Goal: Task Accomplishment & Management: Manage account settings

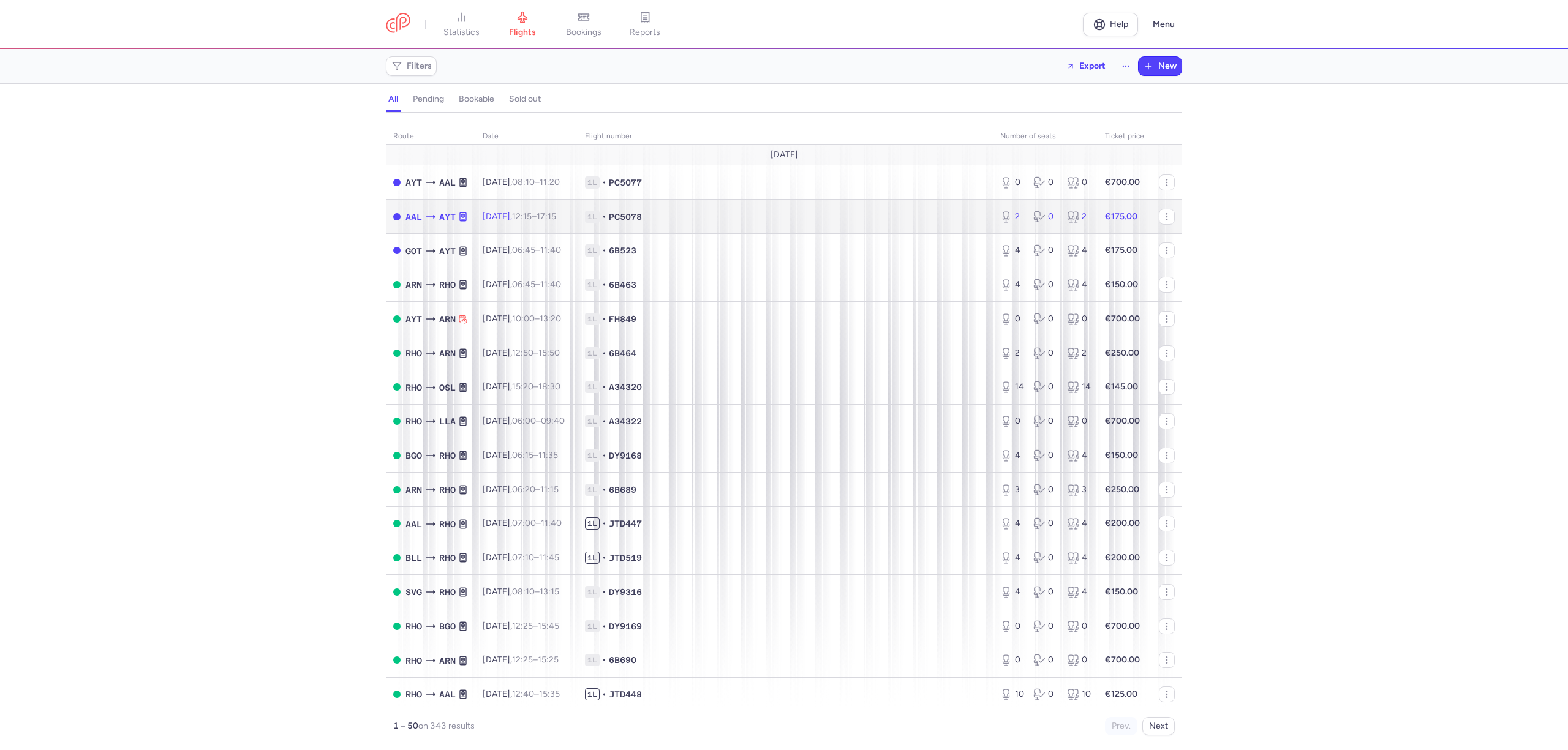
click at [522, 217] on span "[DATE] 12:15 – 17:15 +0" at bounding box center [519, 216] width 74 height 10
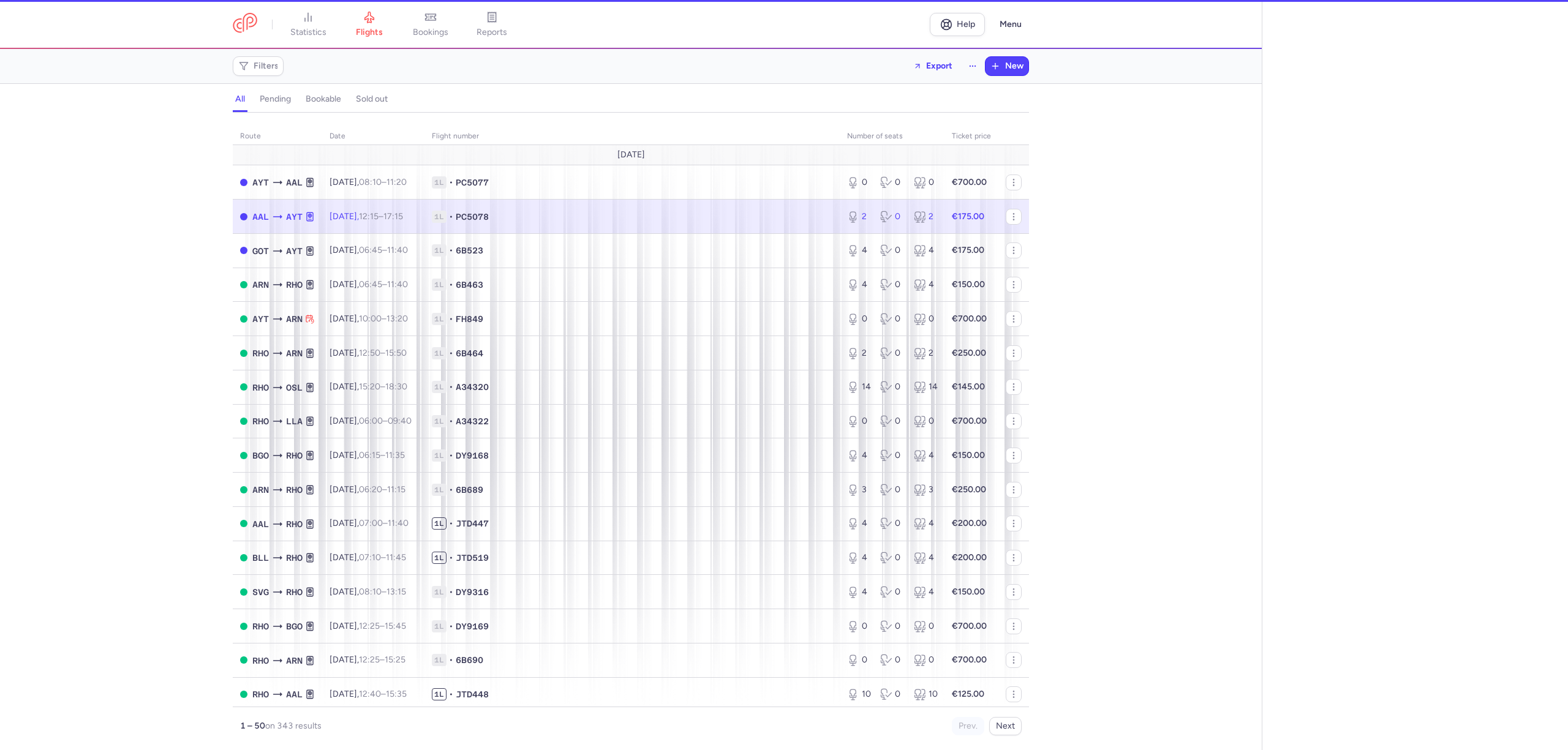
select select "hours"
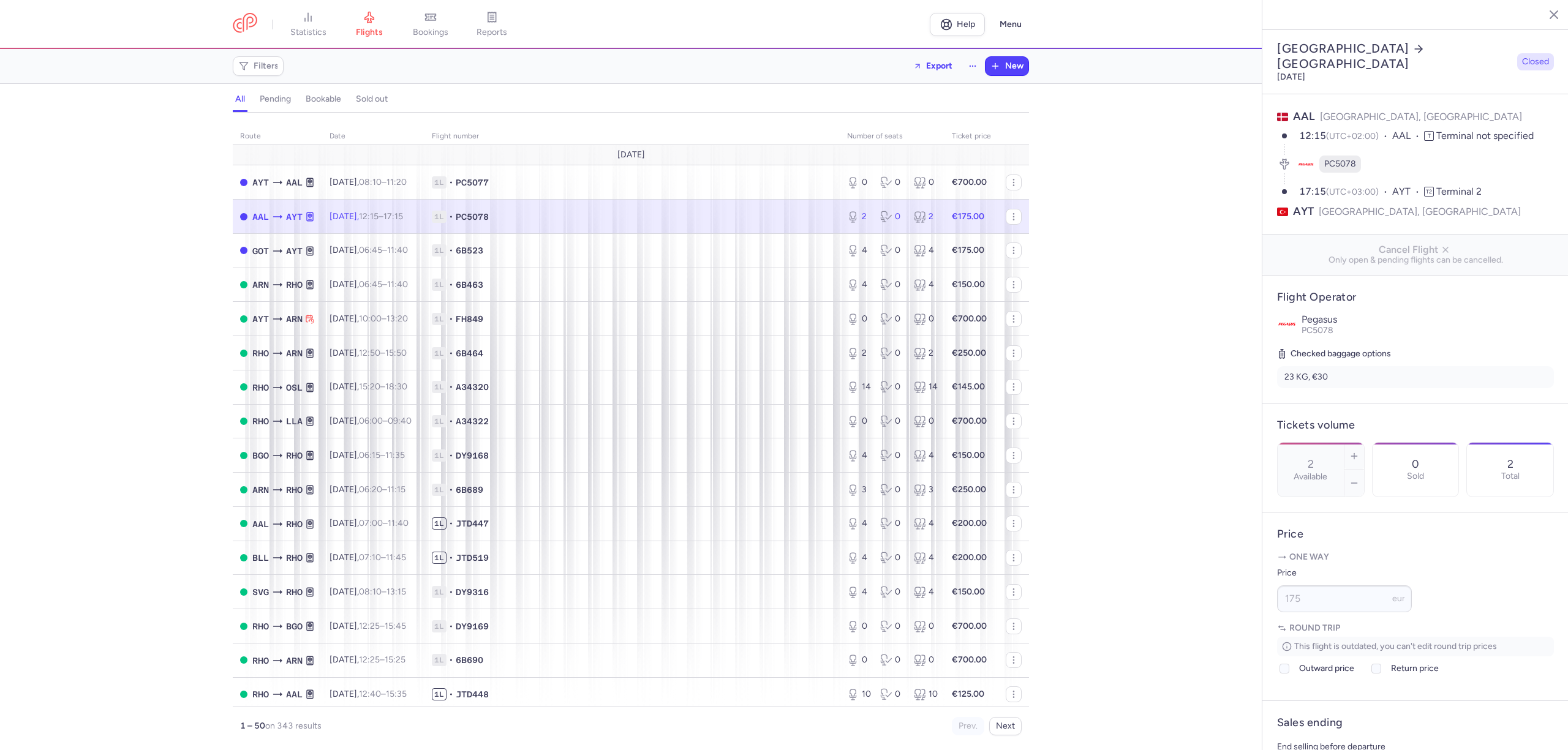
scroll to position [163, 0]
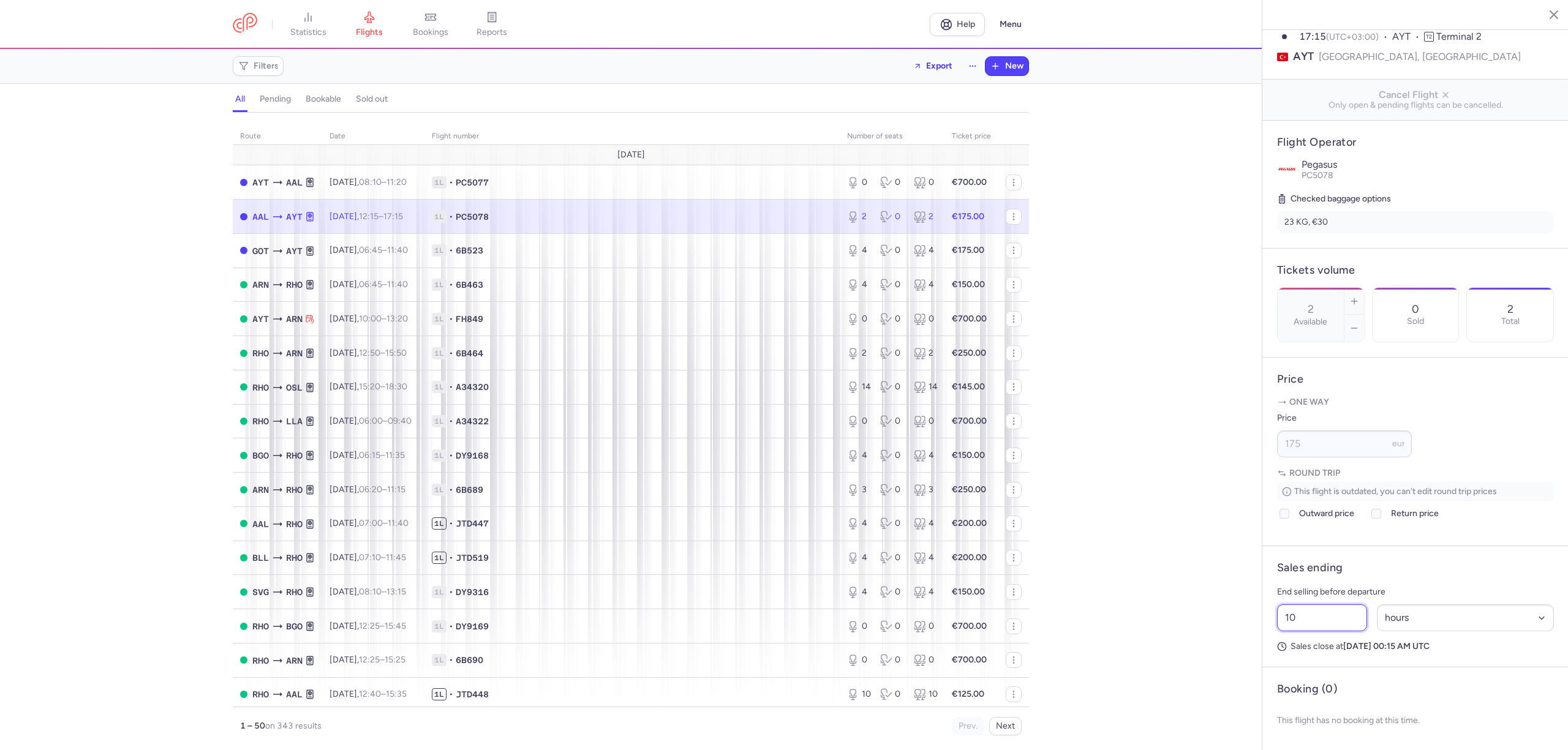
drag, startPoint x: 1324, startPoint y: 633, endPoint x: 1224, endPoint y: 637, distance: 100.1
click at [1224, 637] on div "statistics flights bookings reports Help Menu Filters Export New all pending bo…" at bounding box center [784, 375] width 1568 height 750
type input "3"
click at [1293, 726] on span "Save changes" at bounding box center [1318, 726] width 61 height 11
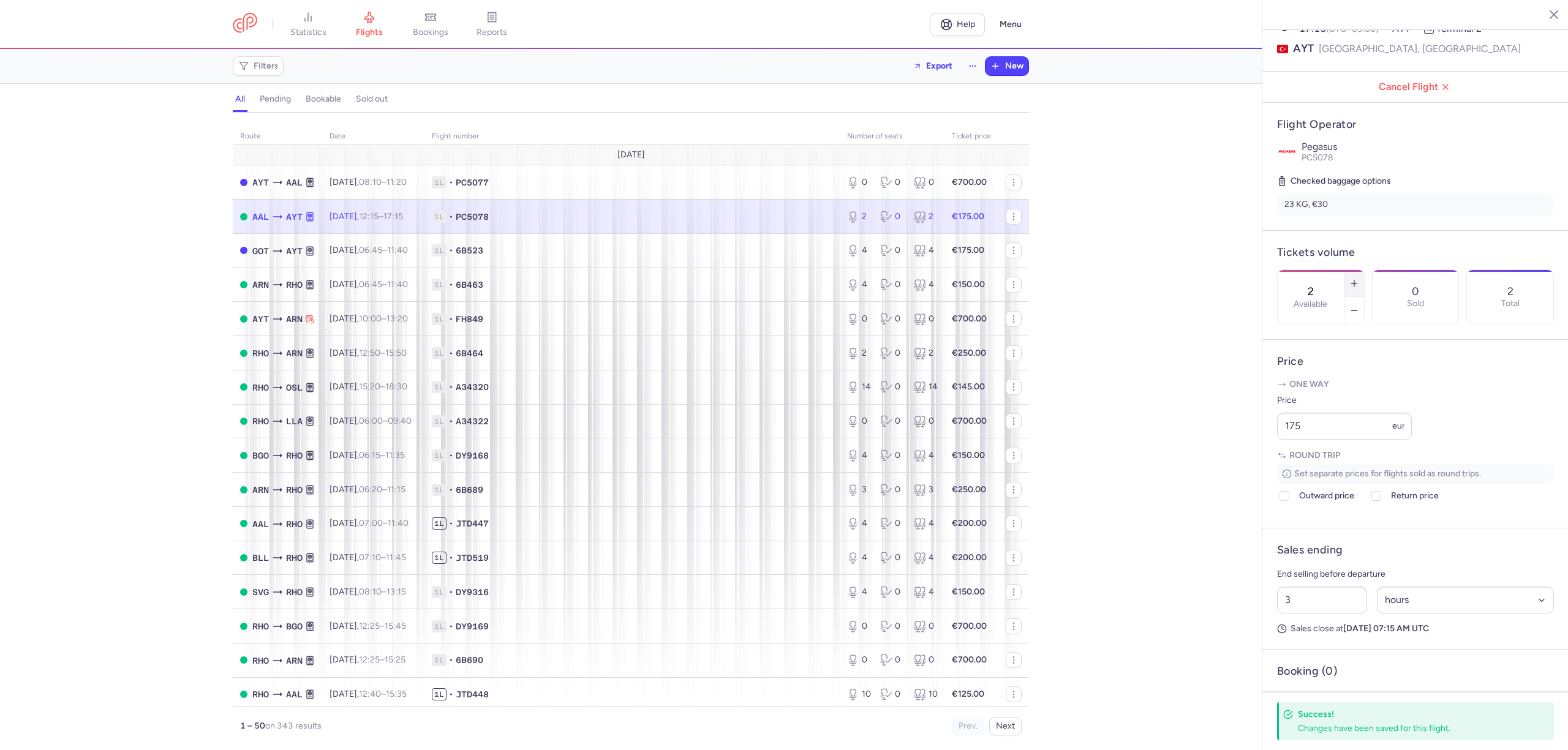
click at [1365, 270] on button "button" at bounding box center [1355, 283] width 20 height 27
type input "3"
drag, startPoint x: 1319, startPoint y: 444, endPoint x: 1289, endPoint y: 447, distance: 30.1
click at [1290, 439] on input "175" at bounding box center [1345, 427] width 134 height 27
type input "1"
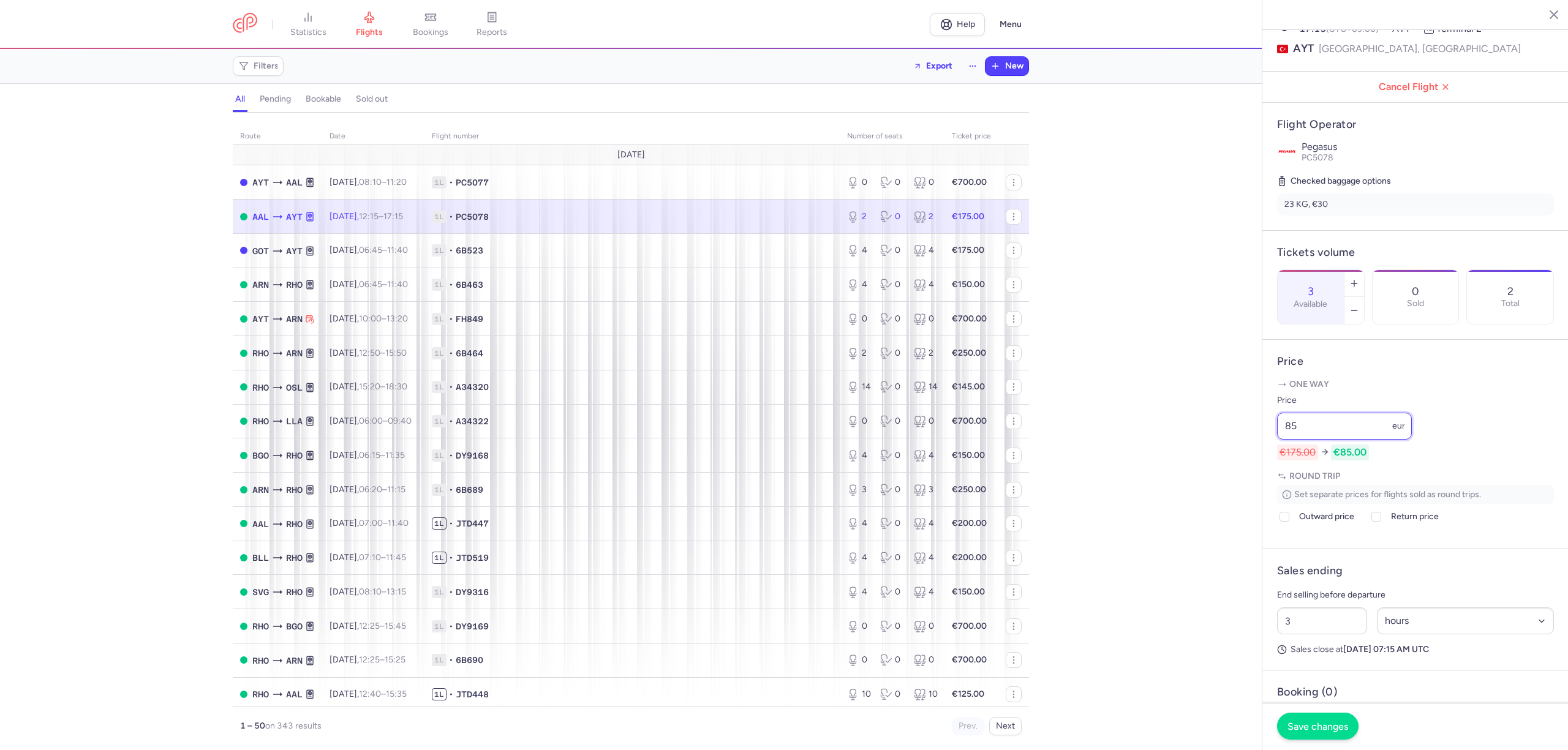
type input "85"
click at [1333, 725] on span "Save changes" at bounding box center [1318, 726] width 61 height 11
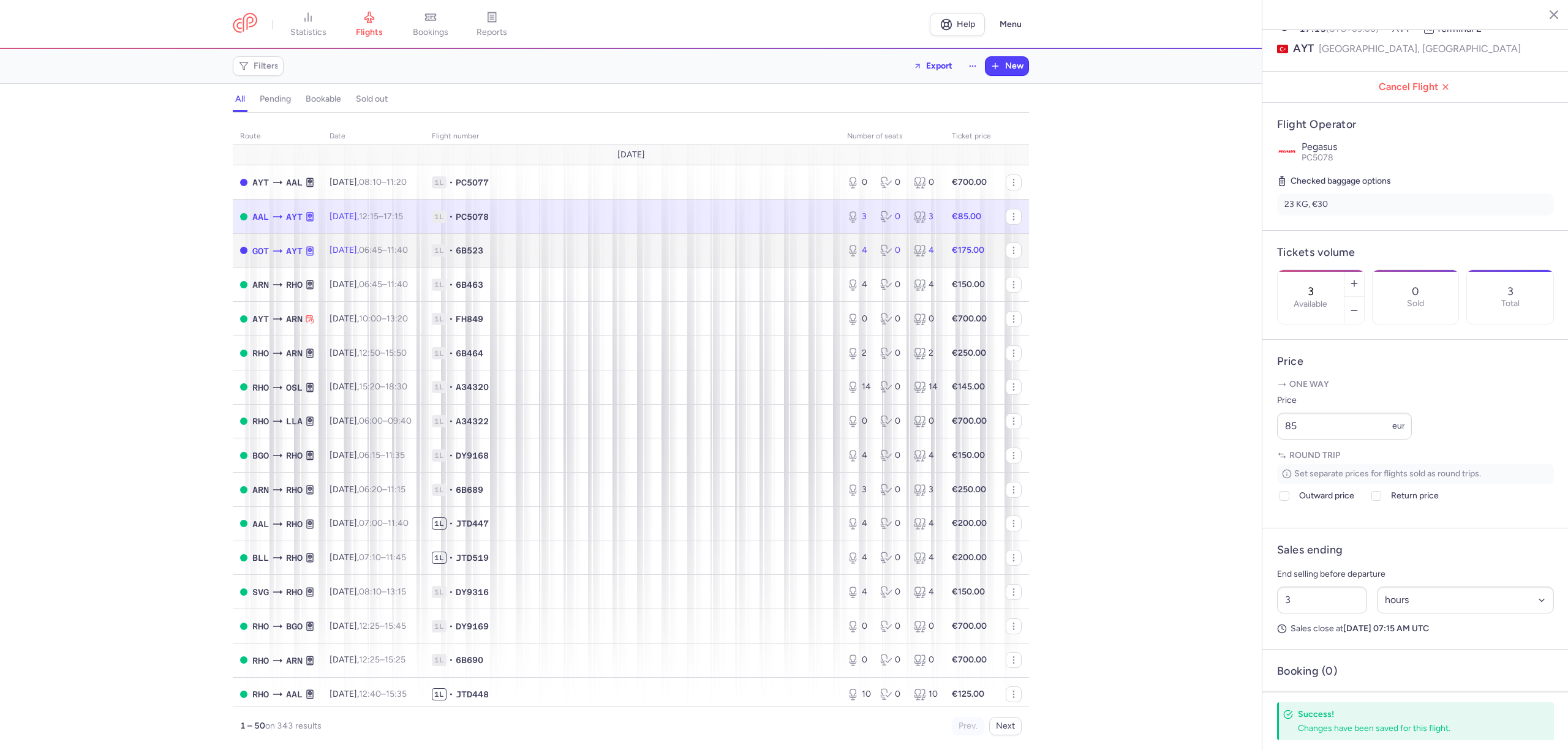
click at [669, 255] on span "1L • 6B523" at bounding box center [631, 250] width 401 height 12
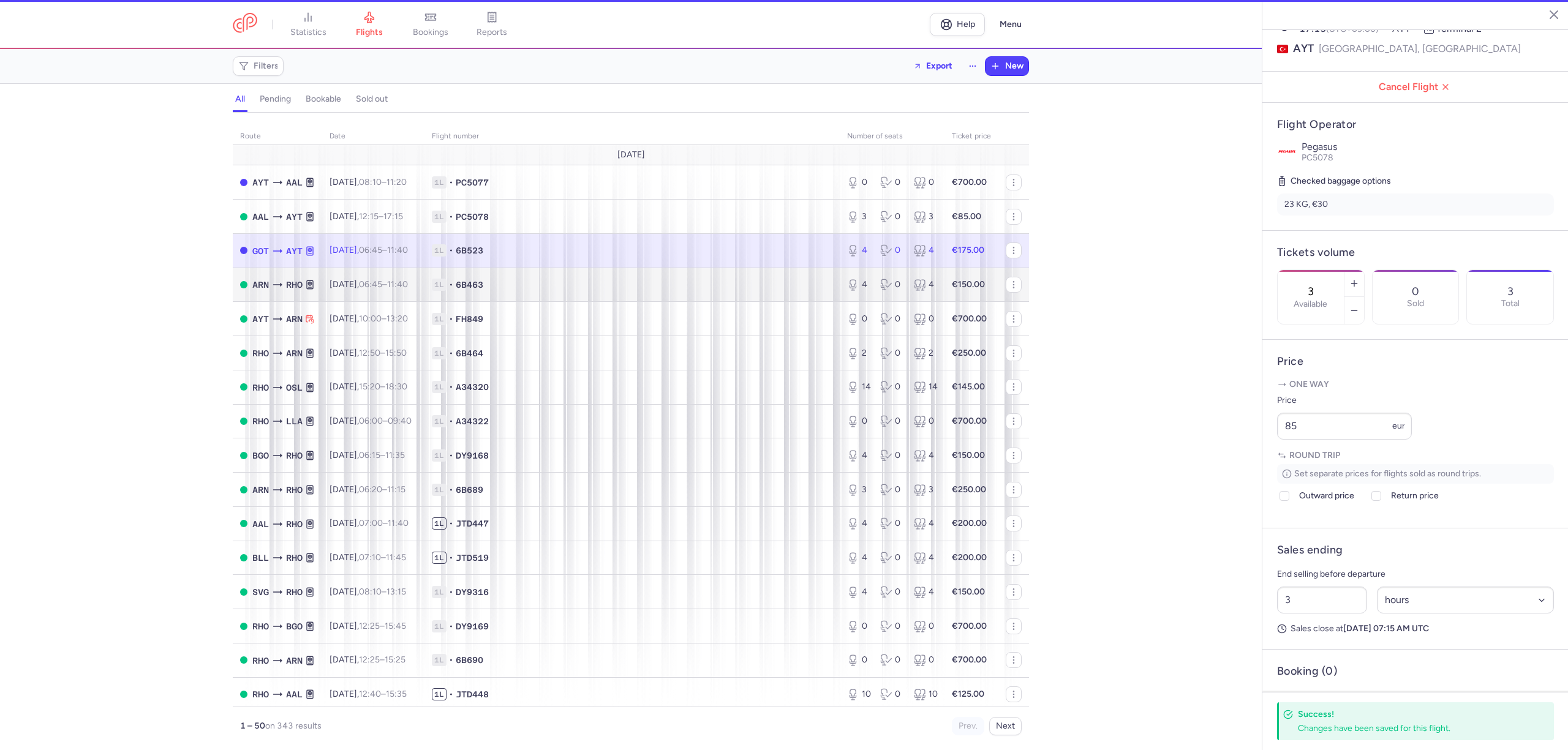
type input "4"
type input "1"
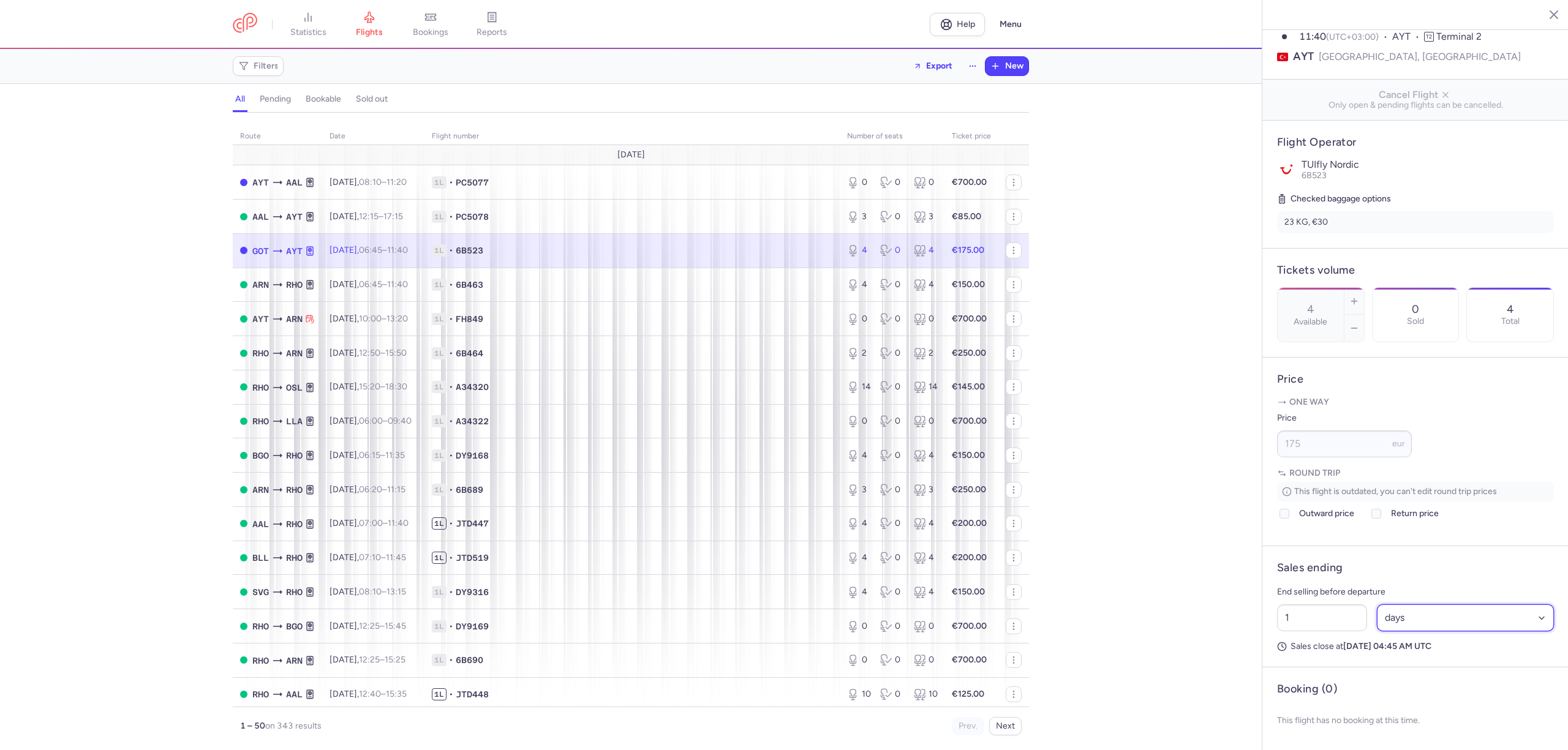
click at [1406, 631] on select "Select an option hours days" at bounding box center [1466, 618] width 178 height 27
select select "hours"
click at [1377, 616] on select "Select an option hours days" at bounding box center [1466, 618] width 178 height 27
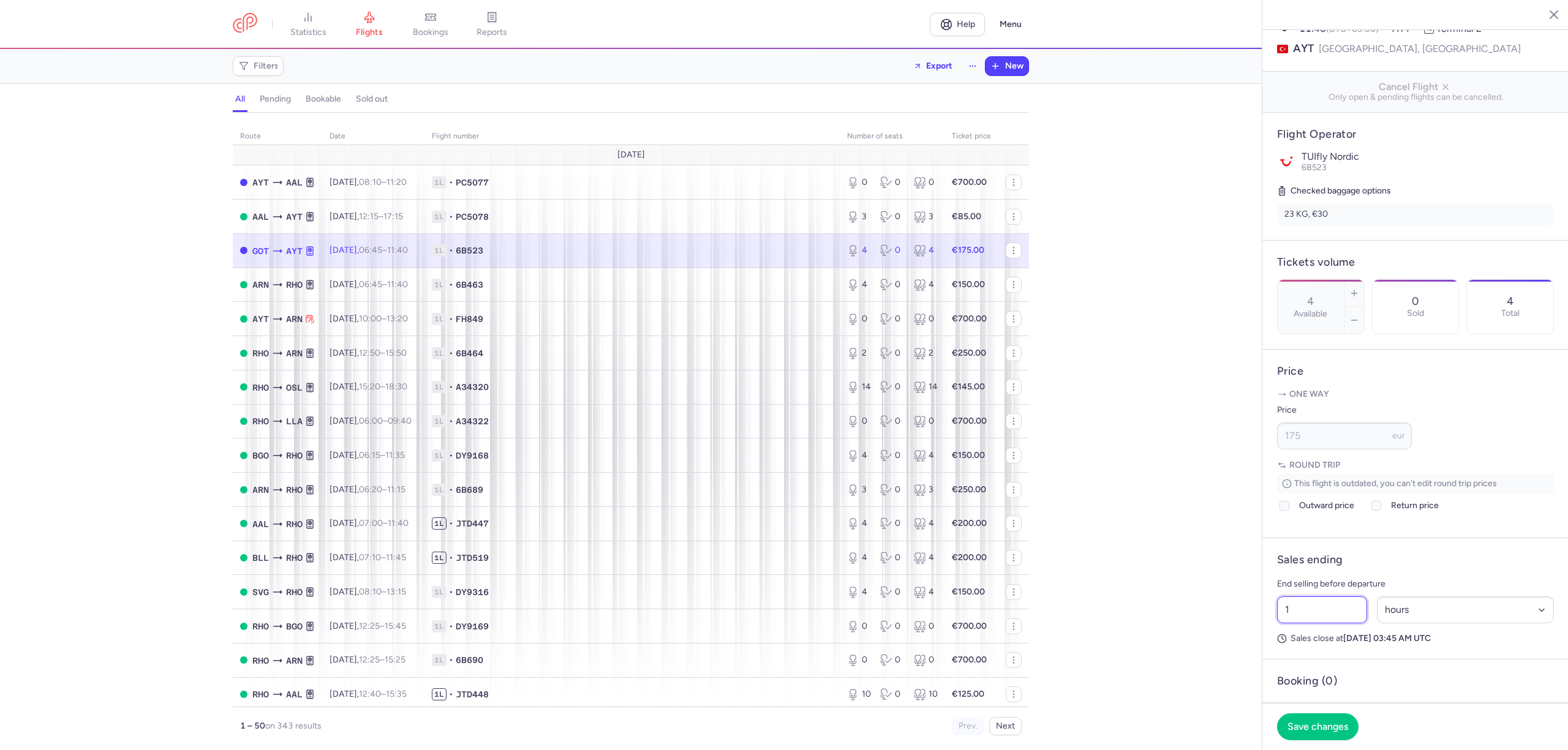
drag, startPoint x: 1238, startPoint y: 635, endPoint x: 1206, endPoint y: 635, distance: 32.0
click at [1206, 635] on div "statistics flights bookings reports Help Menu Filters Export New all pending bo…" at bounding box center [784, 375] width 1568 height 750
click at [1310, 718] on button "Save changes" at bounding box center [1318, 726] width 82 height 27
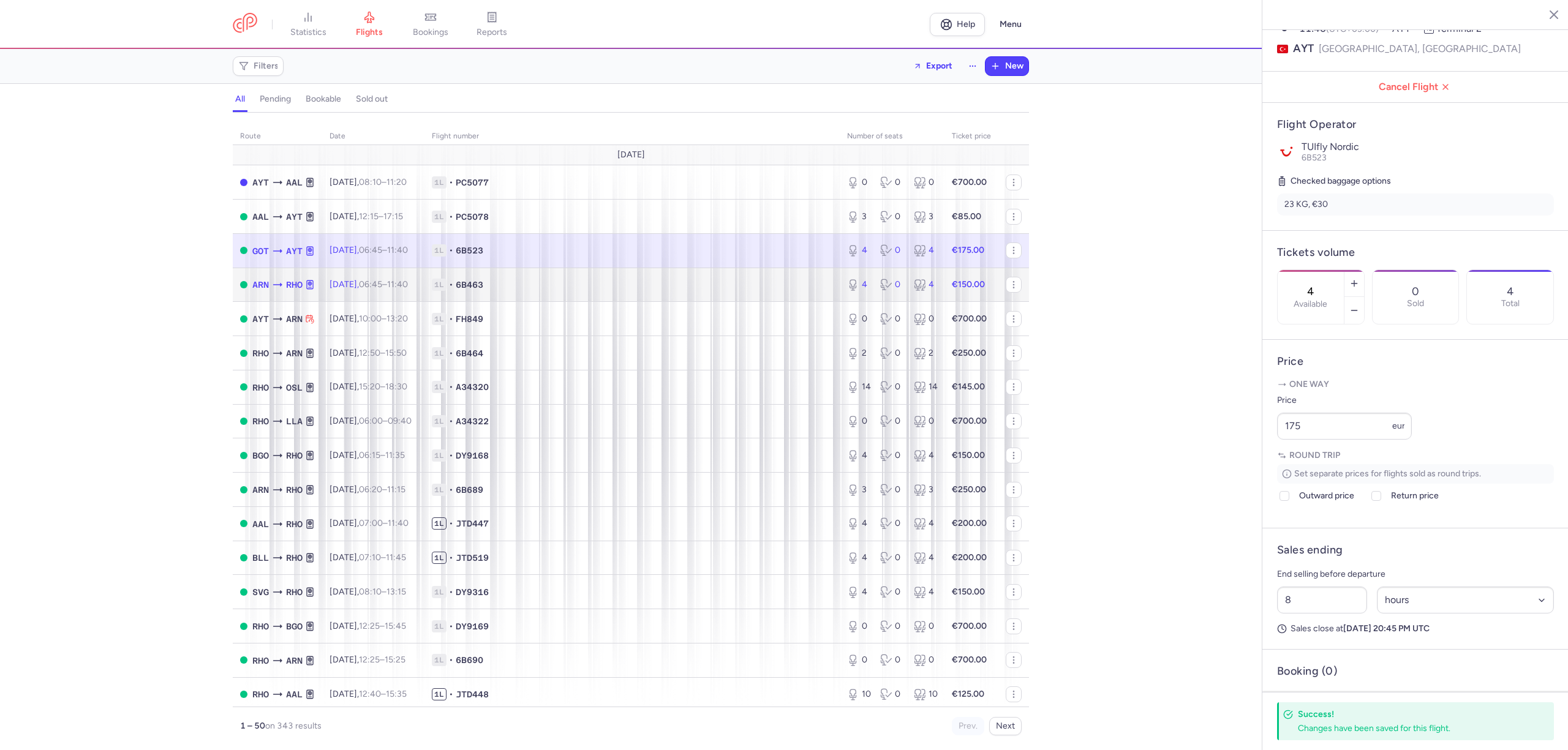
click at [758, 287] on span "1L • 6B463" at bounding box center [631, 284] width 401 height 12
type input "1"
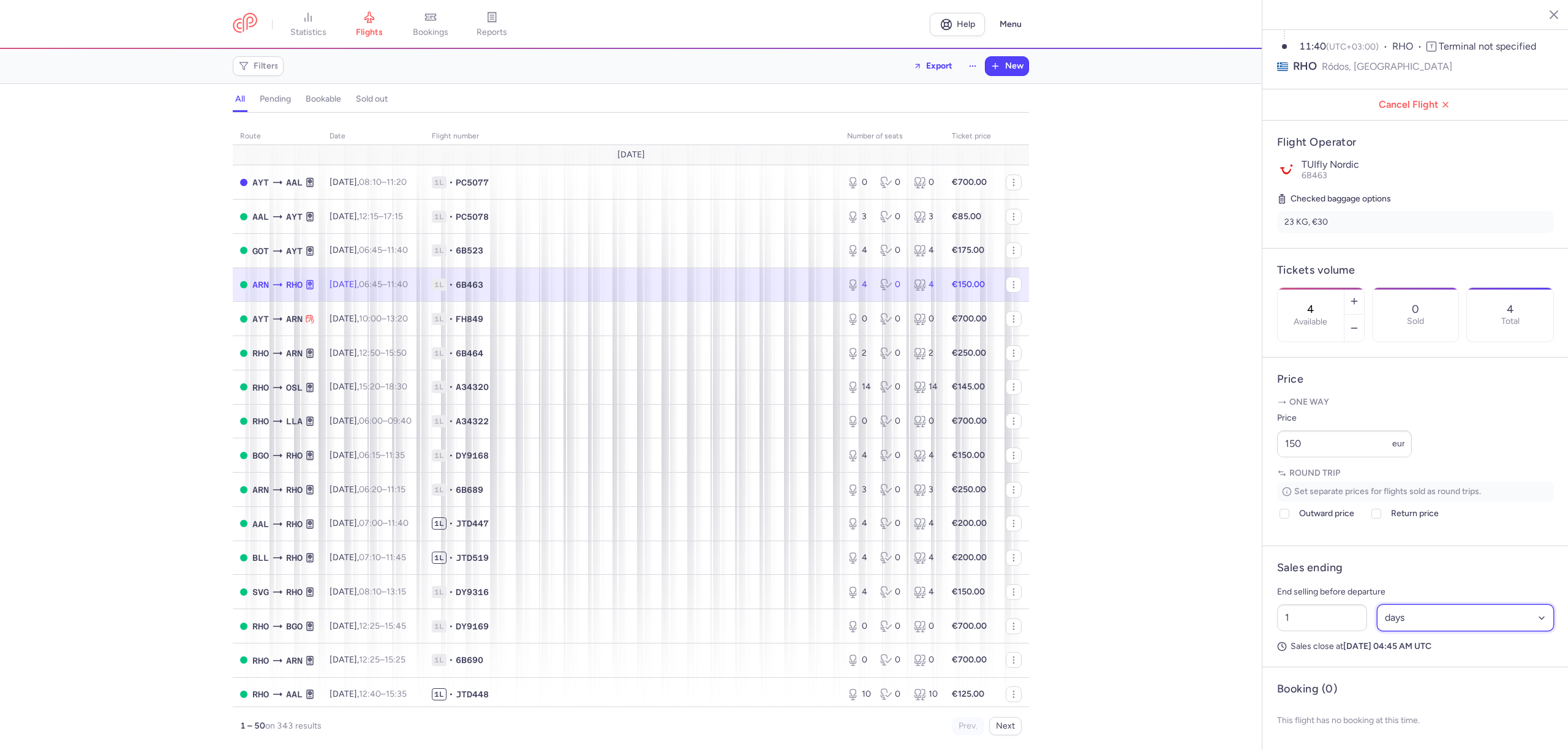
click at [1466, 618] on select "Select an option hours days" at bounding box center [1466, 618] width 178 height 27
select select "hours"
click at [1377, 607] on select "Select an option hours days" at bounding box center [1466, 618] width 178 height 27
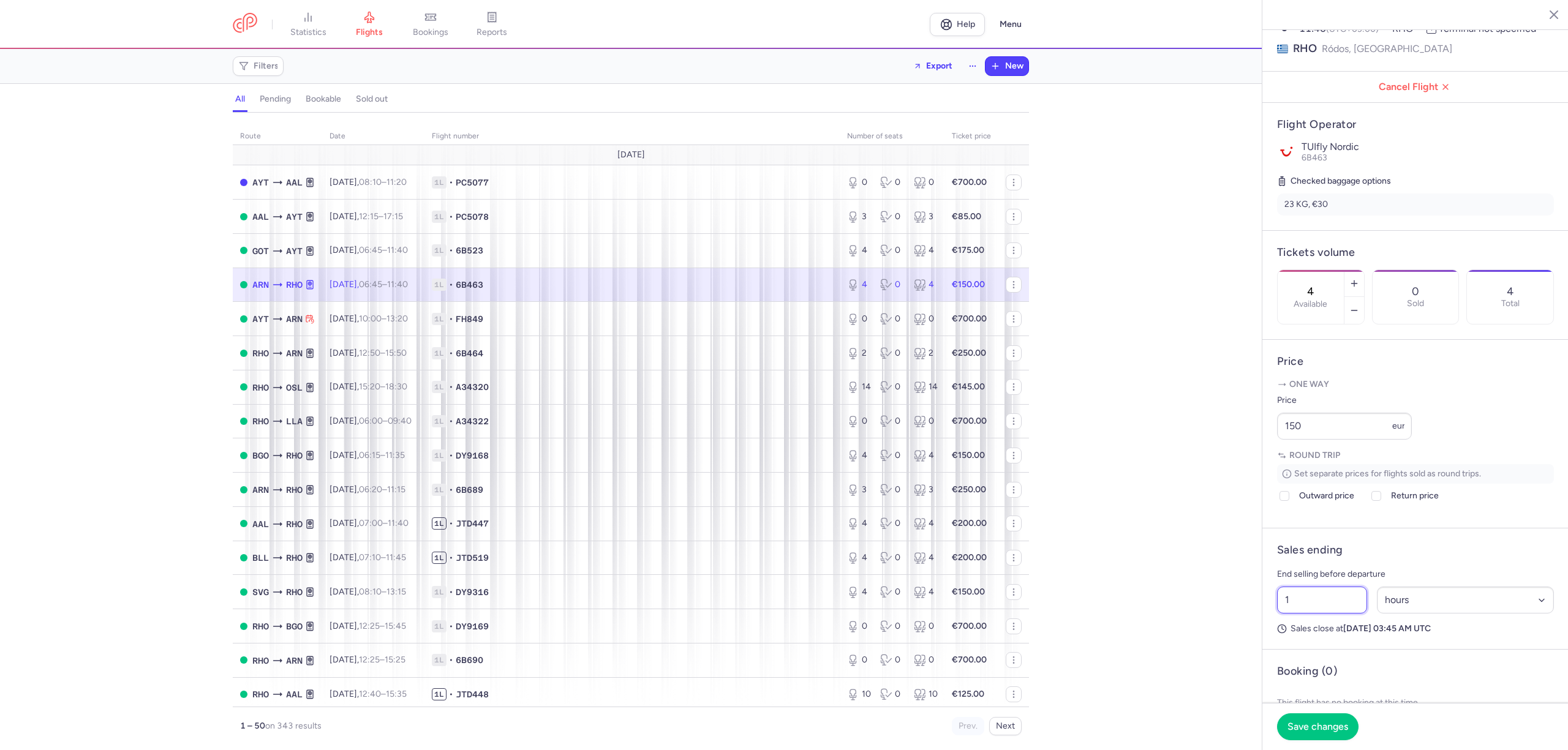
click at [1341, 614] on input "1" at bounding box center [1322, 600] width 90 height 27
type input "10"
click at [1326, 720] on button "Save changes" at bounding box center [1318, 726] width 82 height 27
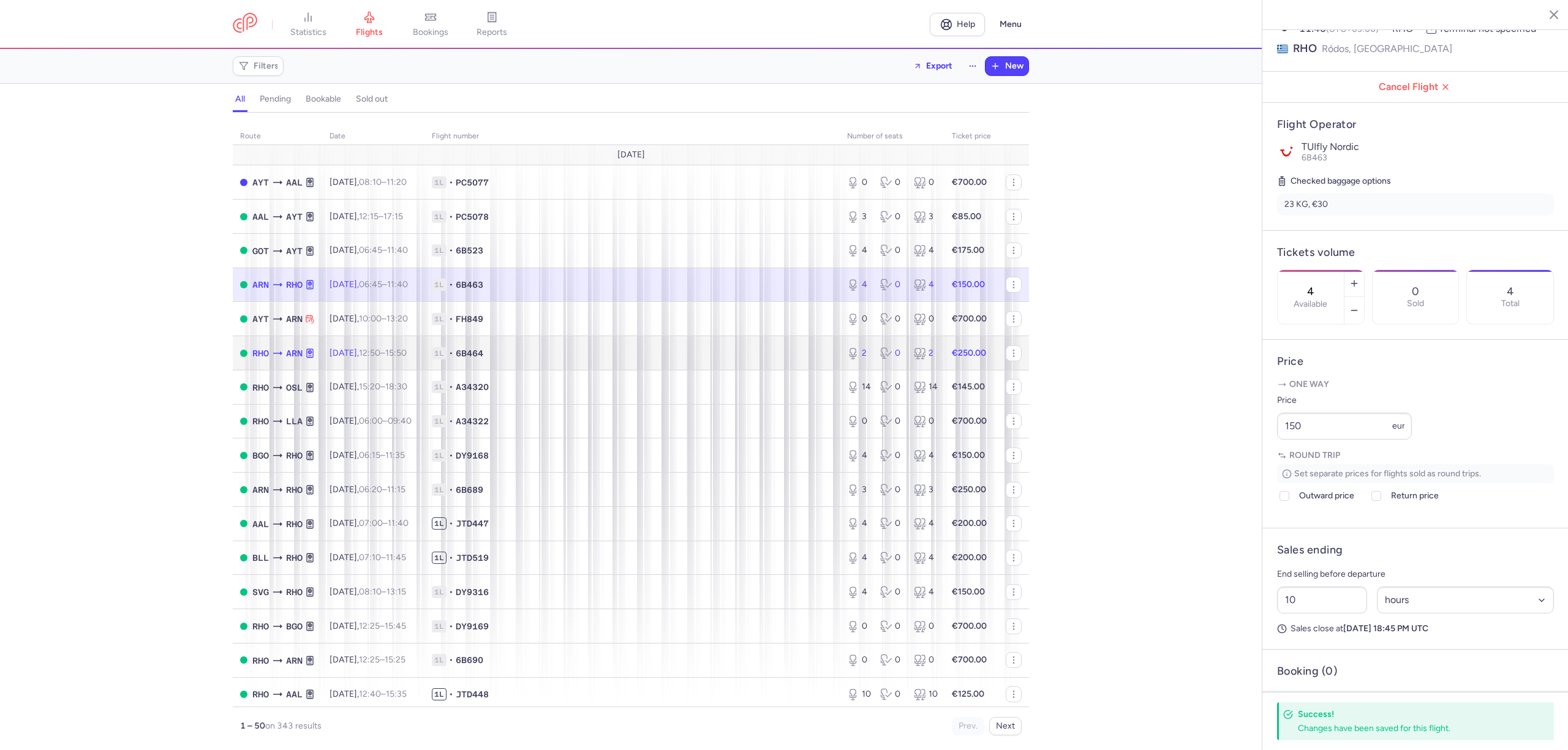
click at [709, 356] on span "1L • 6B464" at bounding box center [631, 352] width 401 height 12
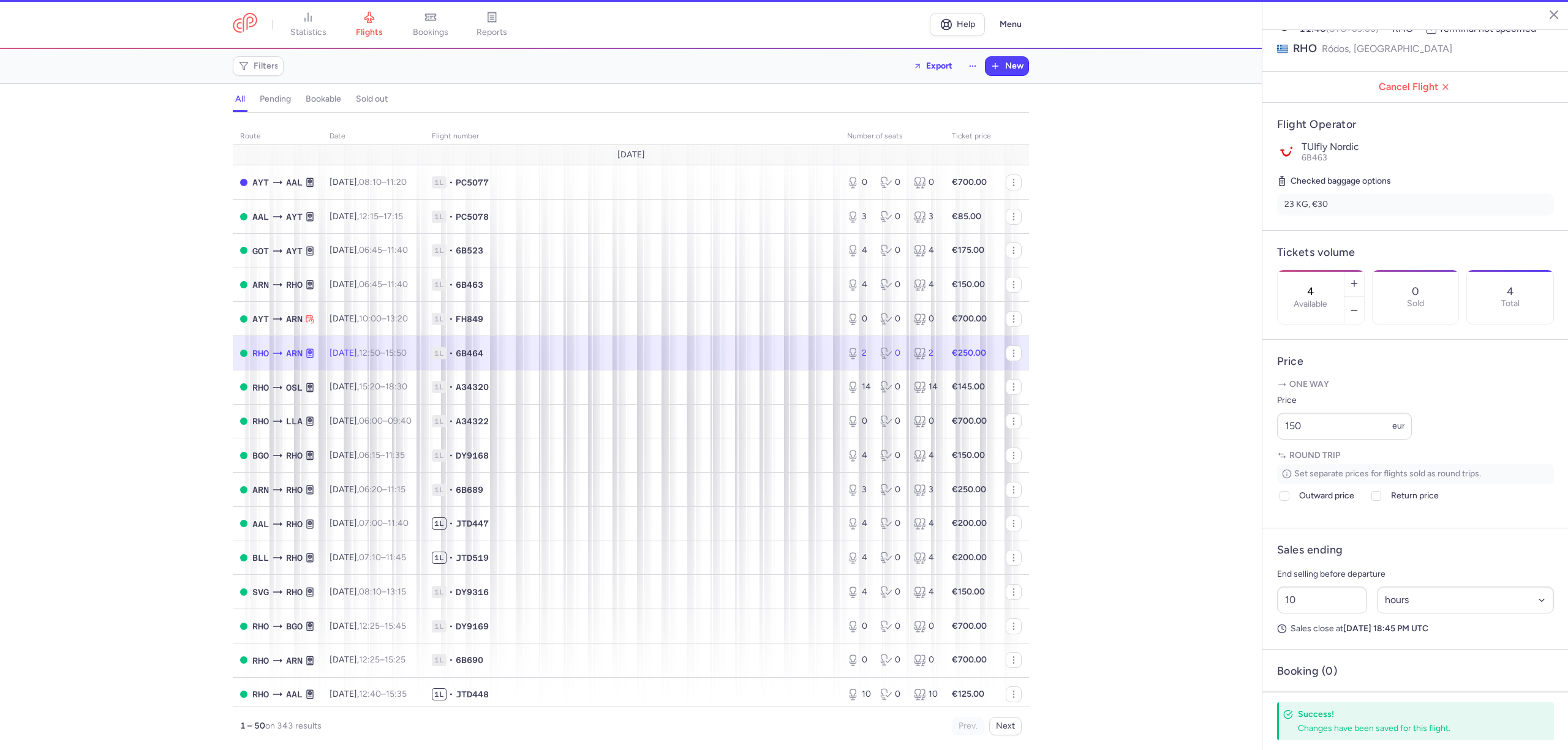
type input "2"
type input "1"
select select "days"
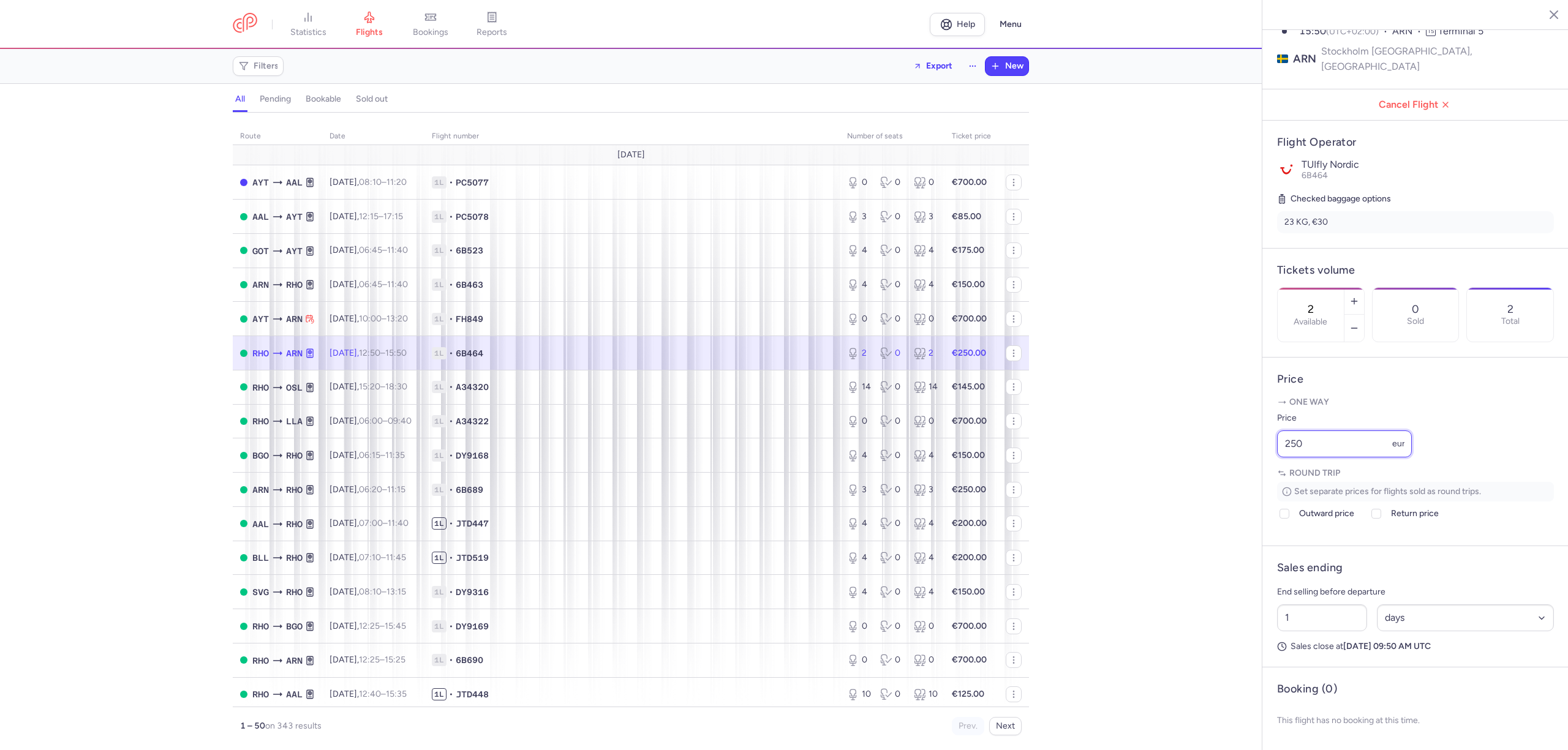
drag, startPoint x: 1318, startPoint y: 442, endPoint x: 1226, endPoint y: 439, distance: 92.0
click at [1226, 439] on div "statistics flights bookings reports Help Menu Filters Export New all pending bo…" at bounding box center [784, 375] width 1568 height 750
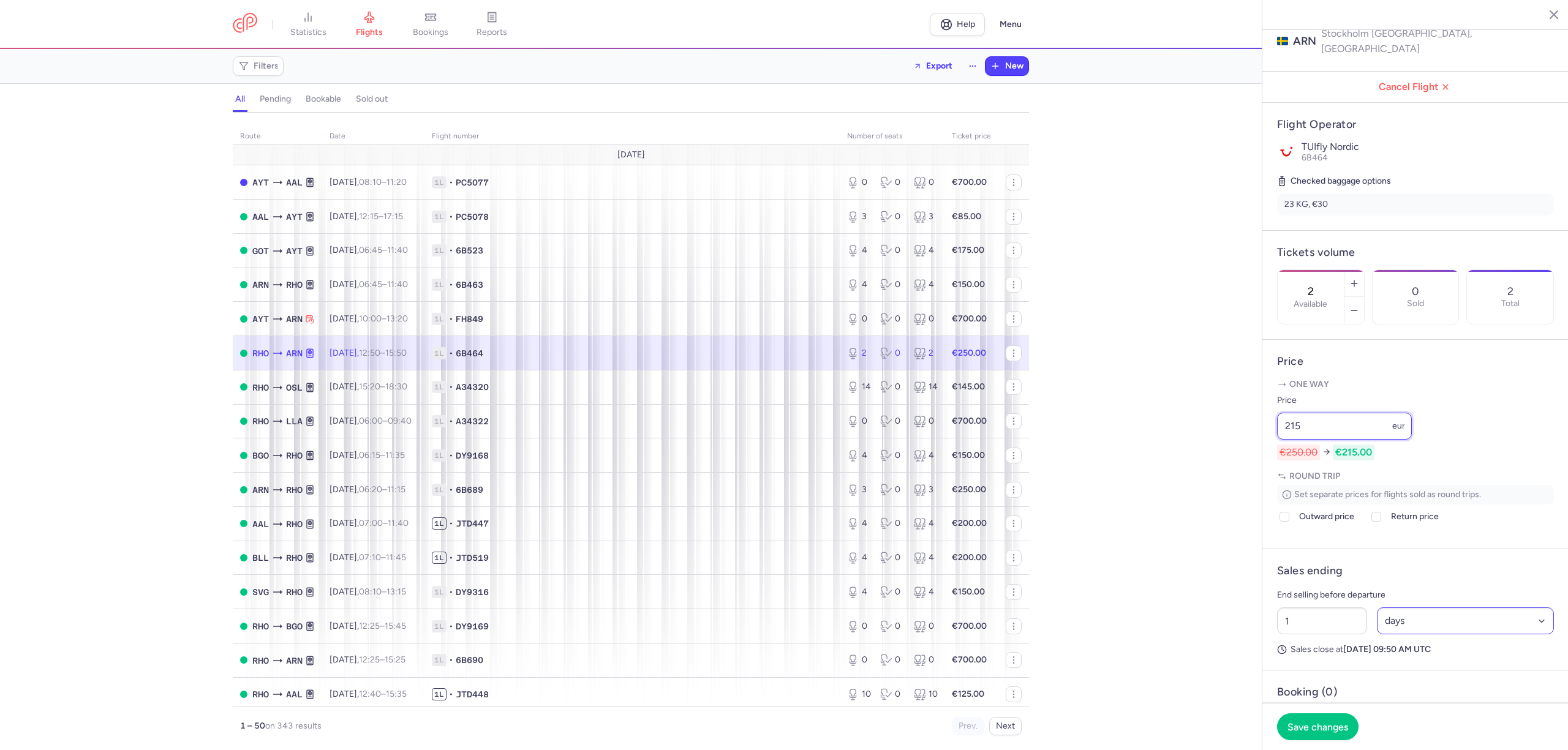
type input "215"
click at [1414, 635] on select "Select an option hours days" at bounding box center [1466, 621] width 178 height 27
select select "hours"
click at [1377, 627] on select "Select an option hours days" at bounding box center [1466, 621] width 178 height 27
click at [1333, 635] on input "1" at bounding box center [1322, 621] width 90 height 27
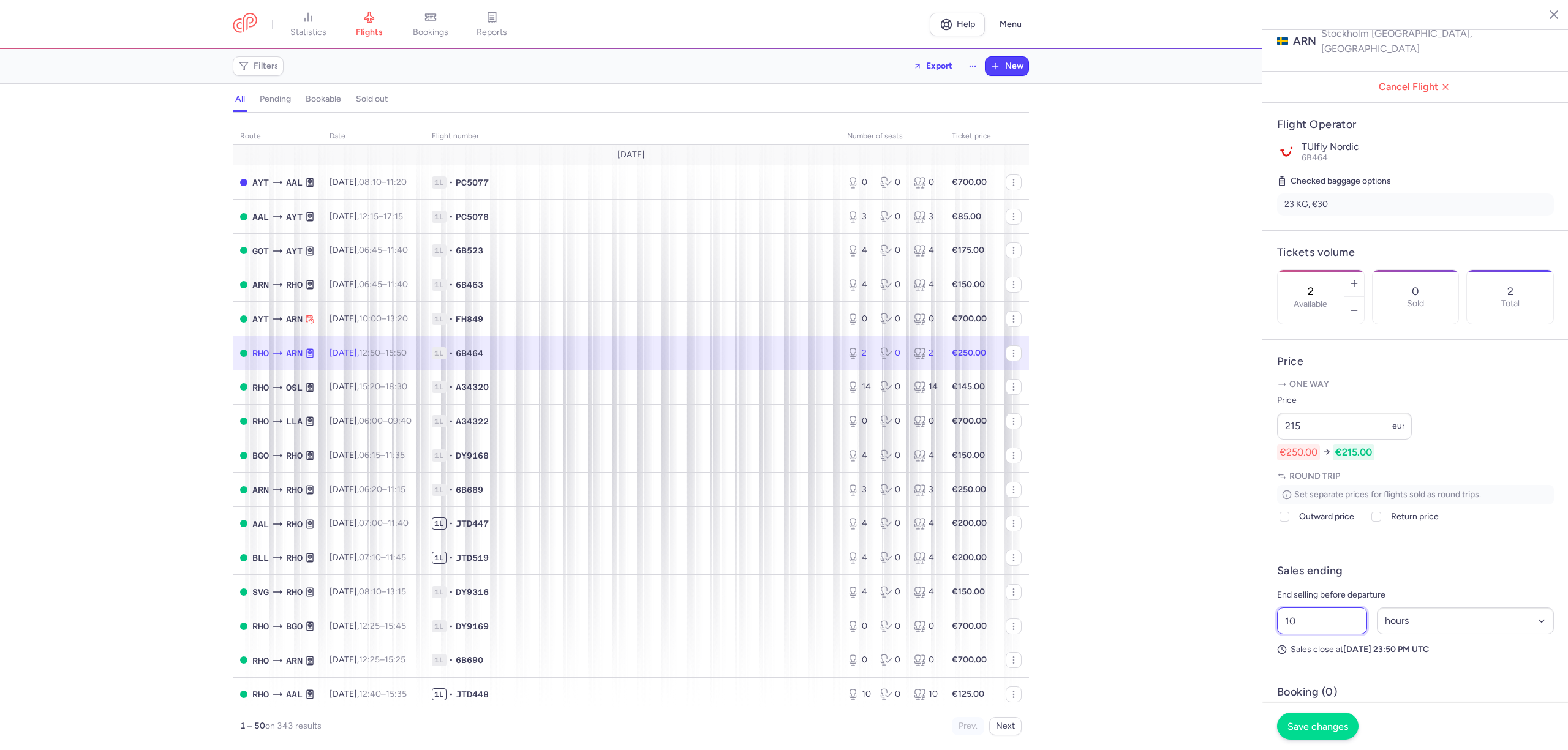
type input "10"
click at [1324, 725] on span "Save changes" at bounding box center [1318, 726] width 61 height 11
